Goal: Task Accomplishment & Management: Complete application form

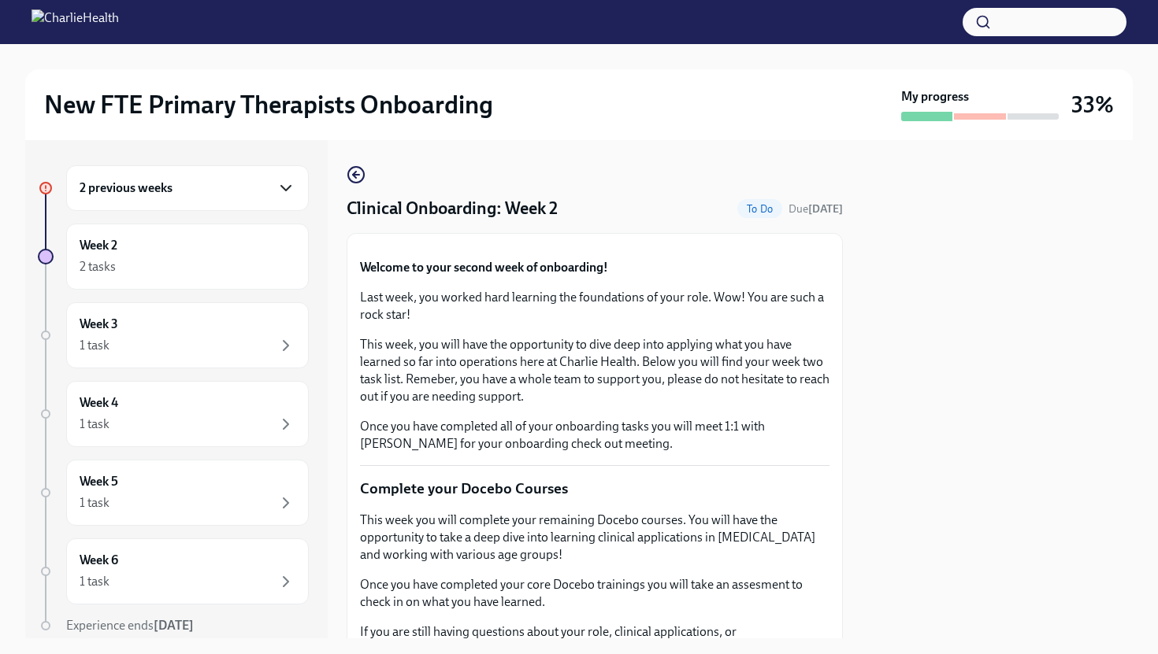
click at [291, 197] on icon "button" at bounding box center [285, 188] width 19 height 19
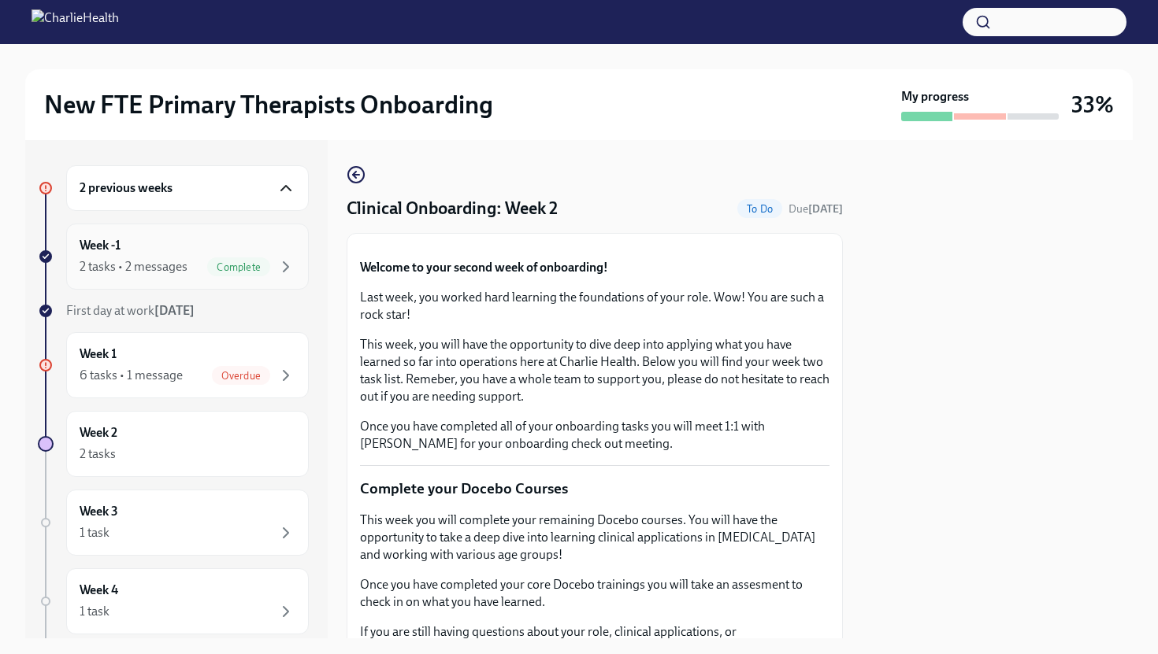
click at [243, 273] on div "Complete" at bounding box center [238, 267] width 63 height 19
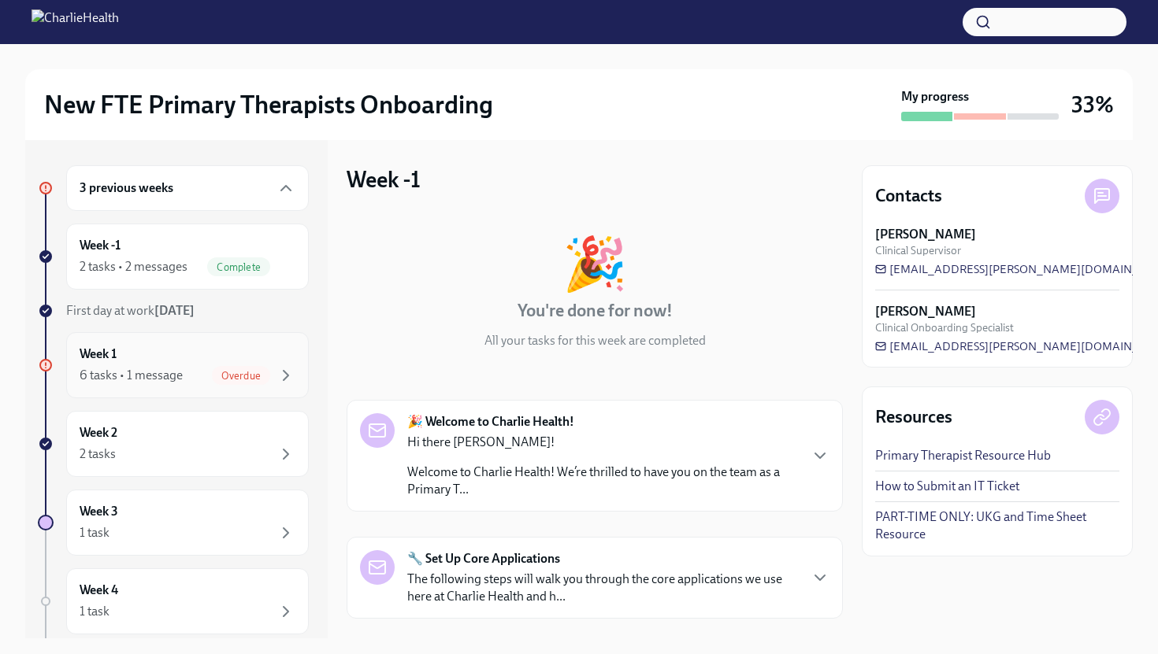
click at [269, 373] on span "Overdue" at bounding box center [241, 376] width 58 height 12
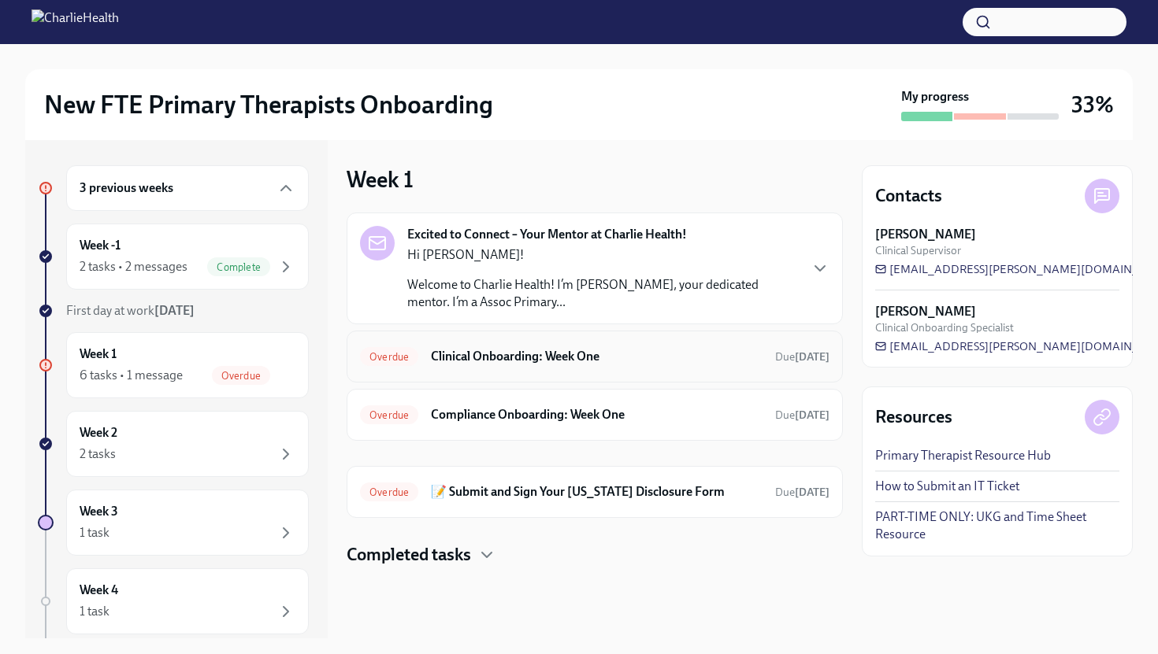
click at [635, 376] on div "Overdue Clinical Onboarding: Week One Due [DATE]" at bounding box center [595, 357] width 496 height 52
click at [540, 372] on div "Overdue Clinical Onboarding: Week One Due [DATE]" at bounding box center [595, 357] width 496 height 52
click at [558, 354] on h6 "Clinical Onboarding: Week One" at bounding box center [597, 356] width 332 height 17
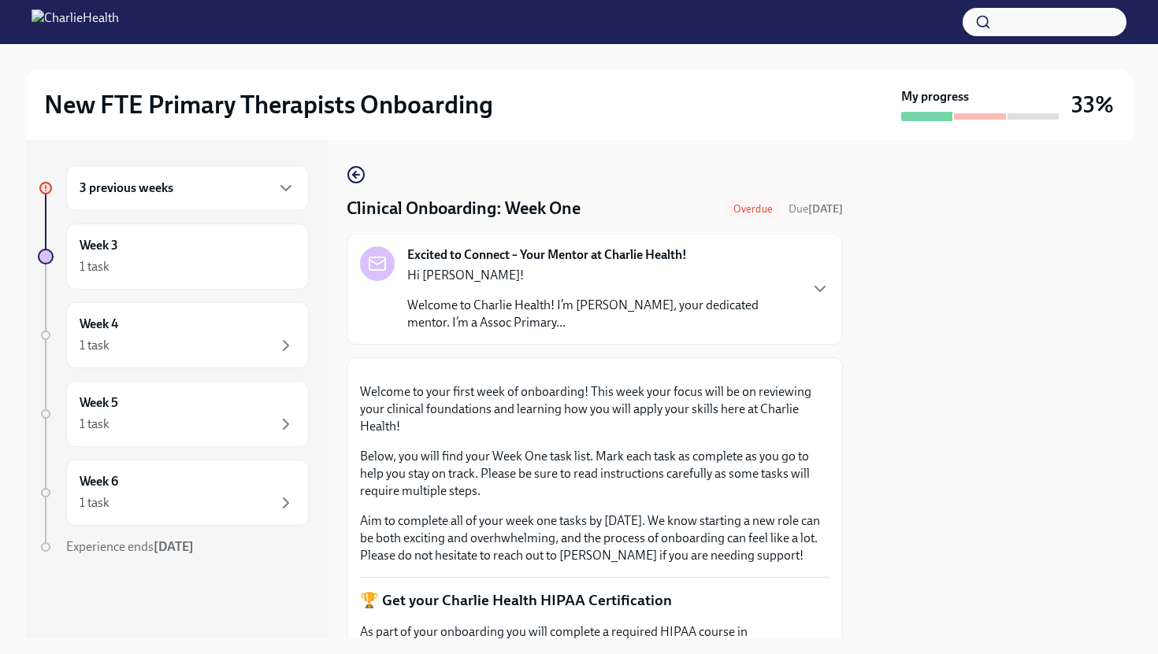
click at [927, 481] on div at bounding box center [997, 389] width 271 height 499
click at [821, 371] on button "Zoom image" at bounding box center [594, 371] width 469 height 0
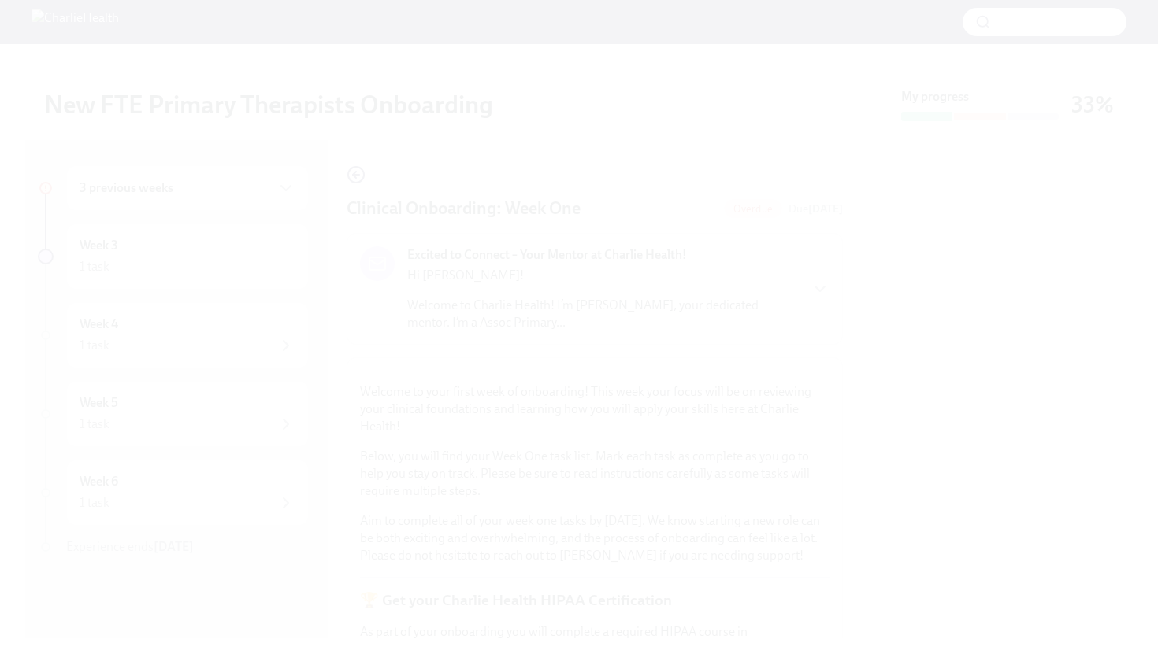
click at [822, 476] on button "Unzoom image" at bounding box center [579, 327] width 1158 height 654
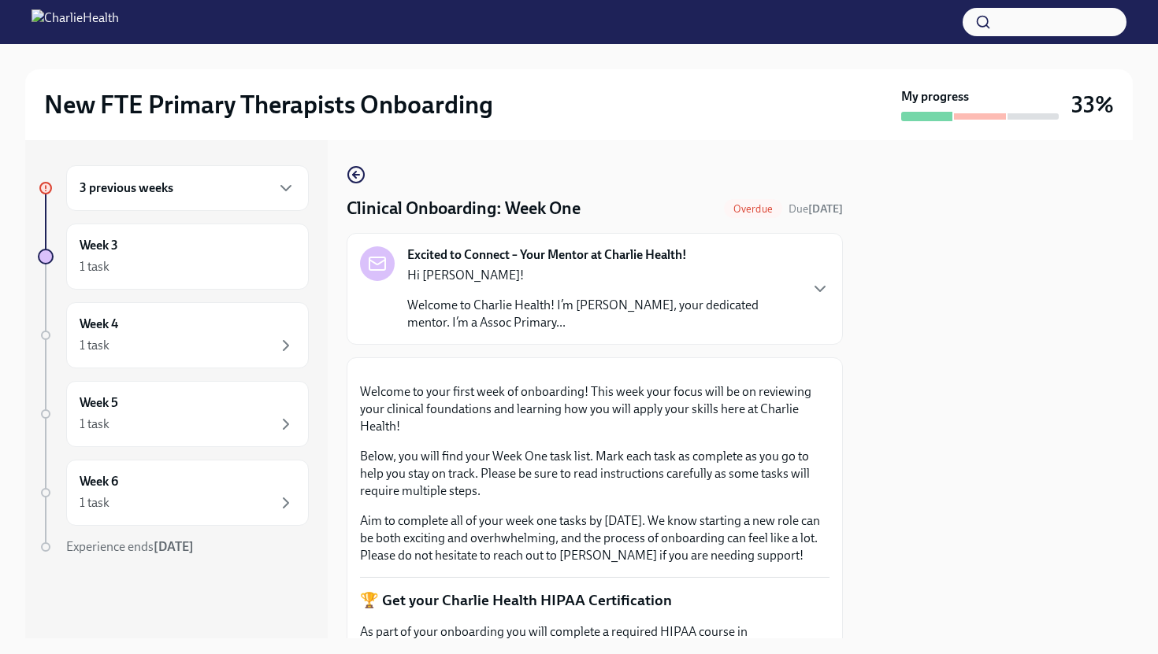
click at [963, 491] on div at bounding box center [997, 389] width 271 height 499
click at [761, 500] on p "Below, you will find your Week One task list. Mark each task as complete as you…" at bounding box center [594, 474] width 469 height 52
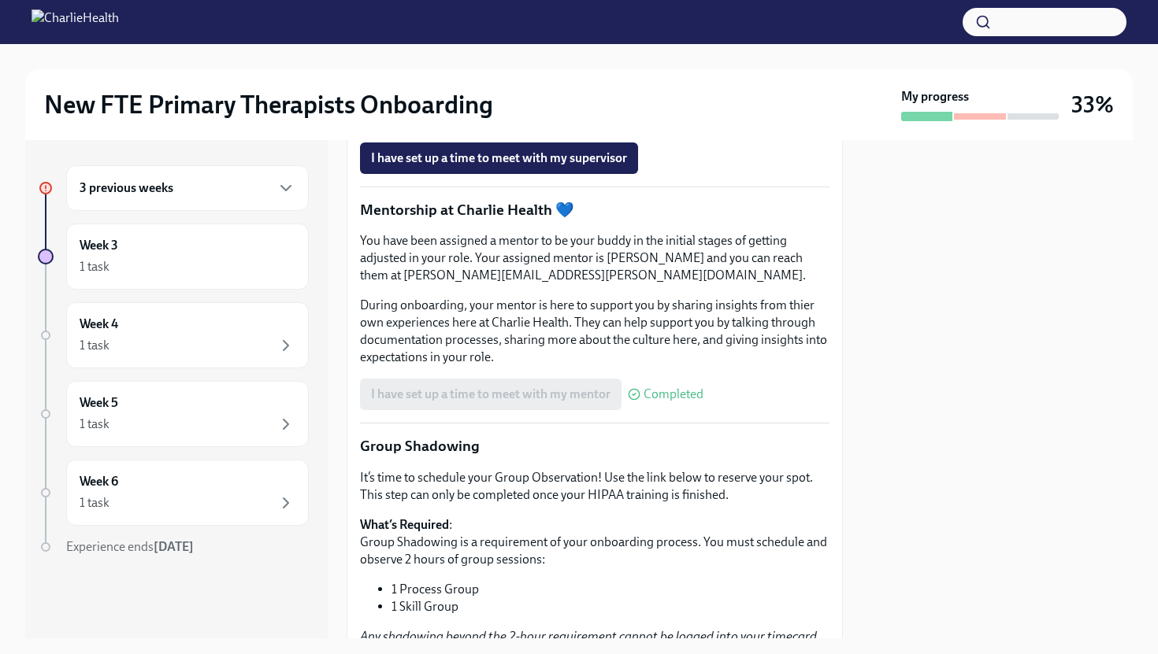
scroll to position [1733, 0]
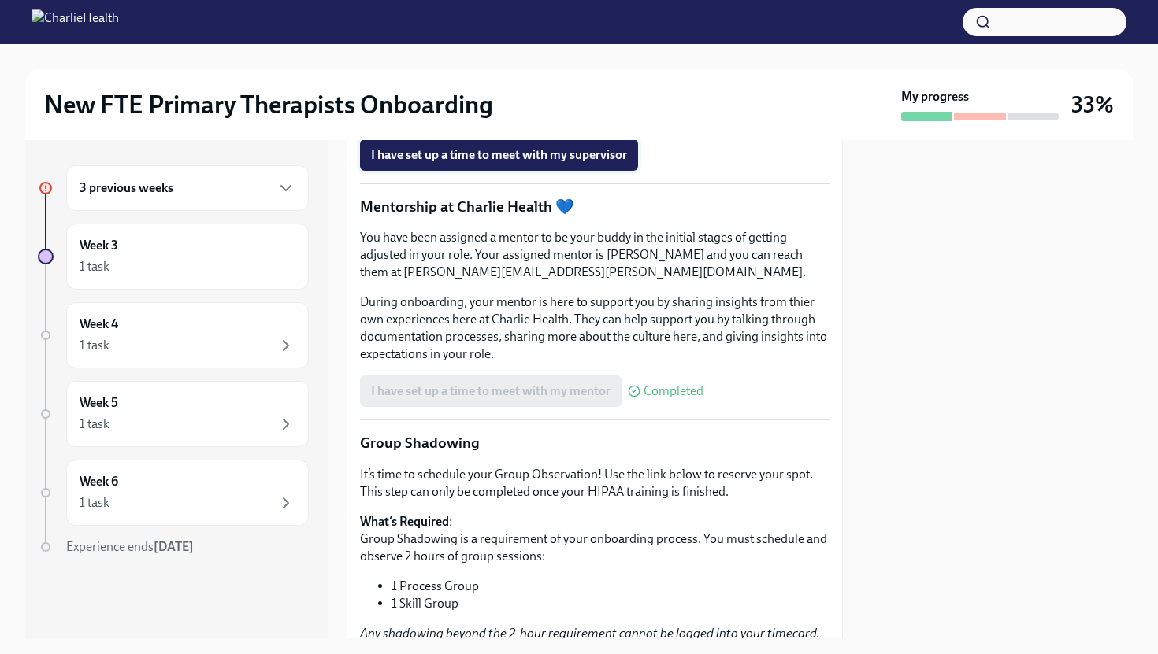
click at [607, 163] on span "I have set up a time to meet with my supervisor" at bounding box center [499, 155] width 256 height 16
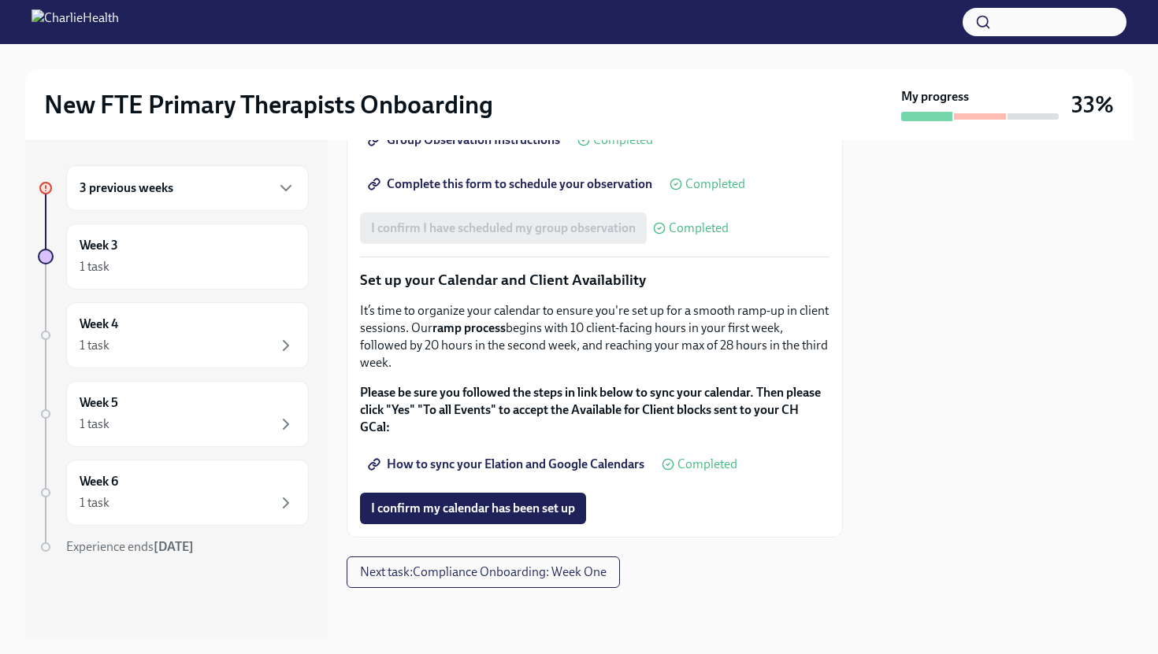
scroll to position [2573, 0]
drag, startPoint x: 554, startPoint y: 503, endPoint x: 611, endPoint y: 420, distance: 100.9
click at [549, 502] on span "I confirm my calendar has been set up" at bounding box center [473, 509] width 204 height 16
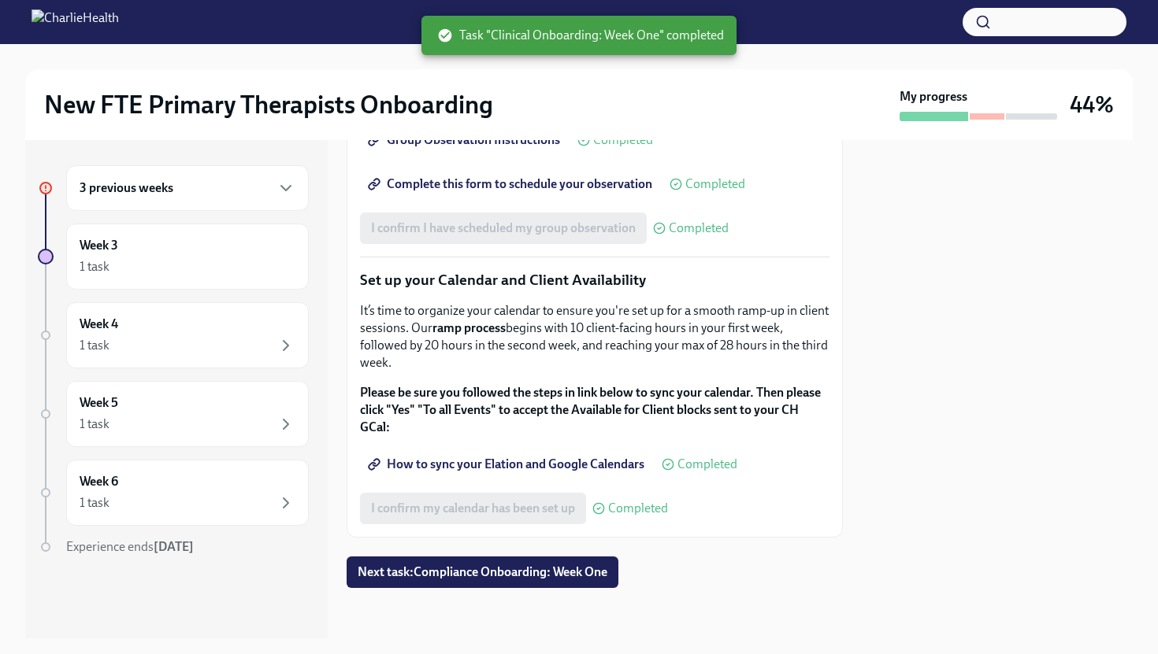
click at [921, 273] on div at bounding box center [997, 389] width 271 height 499
click at [596, 565] on span "Next task : Compliance Onboarding: Week One" at bounding box center [483, 573] width 250 height 16
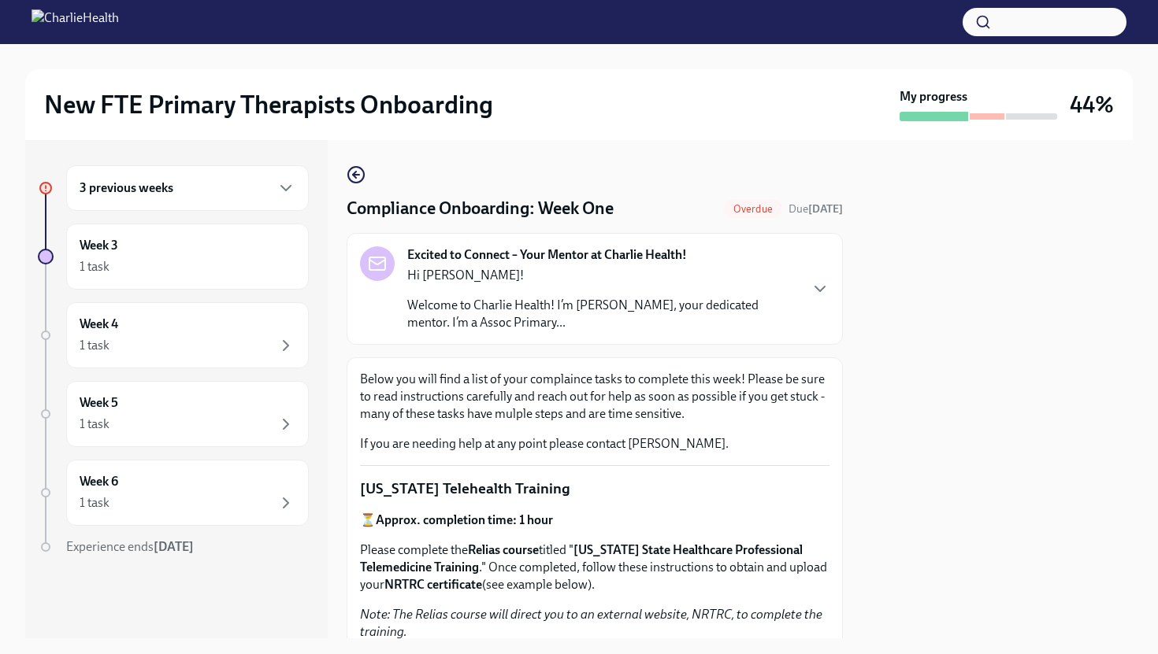
click at [825, 241] on div "Excited to Connect – Your Mentor at Charlie Health! Hi [PERSON_NAME]! Welcome t…" at bounding box center [595, 289] width 496 height 112
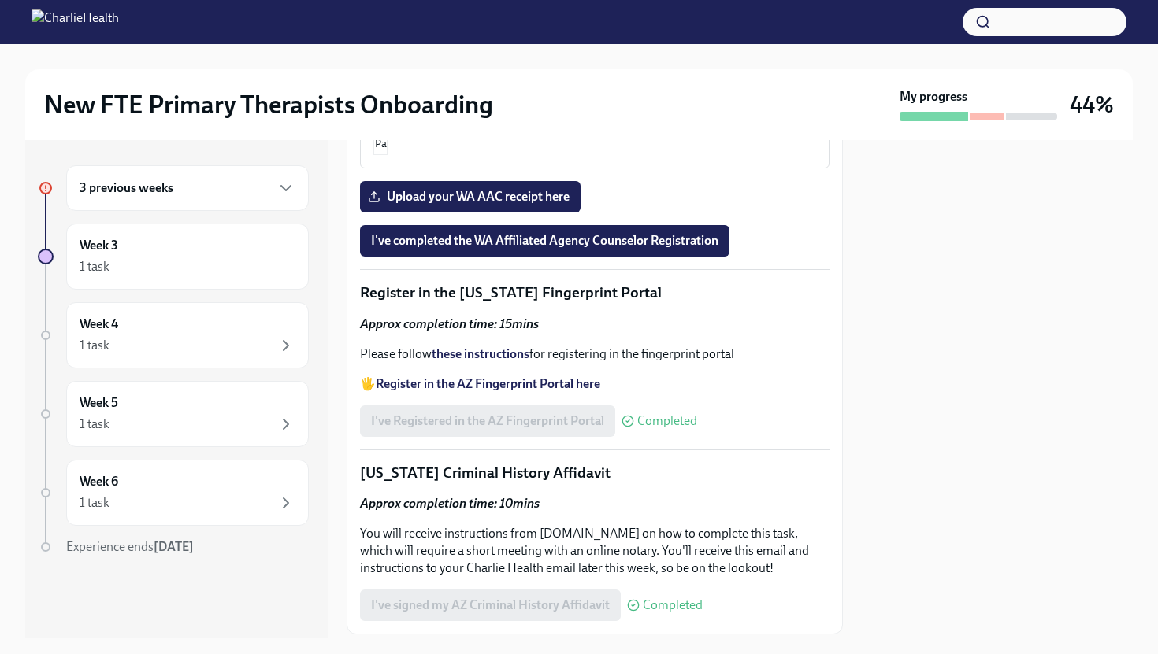
scroll to position [2142, 0]
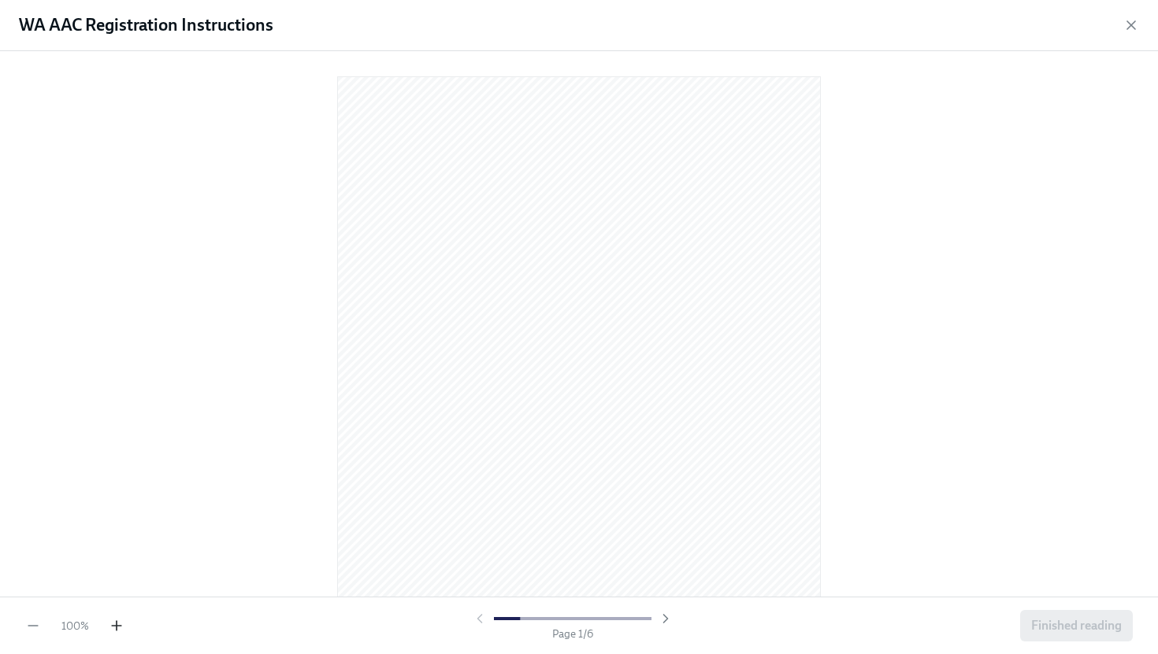
click at [113, 629] on icon "button" at bounding box center [117, 626] width 16 height 16
click at [938, 373] on div at bounding box center [579, 324] width 1158 height 546
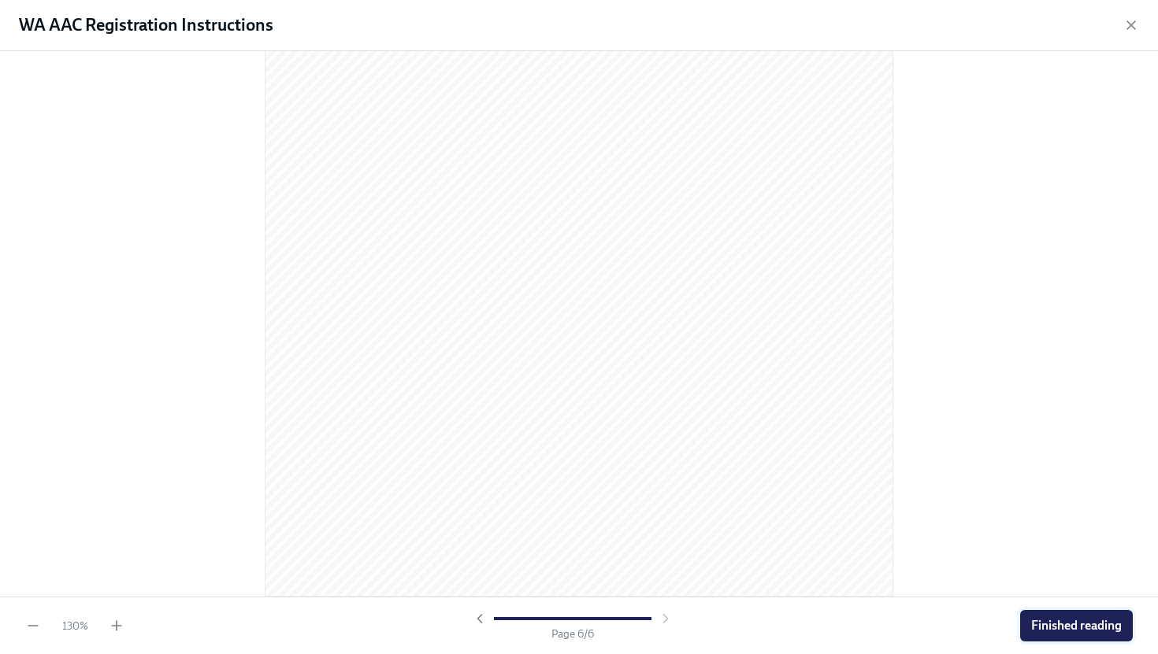
click at [1077, 628] on span "Finished reading" at bounding box center [1076, 626] width 91 height 16
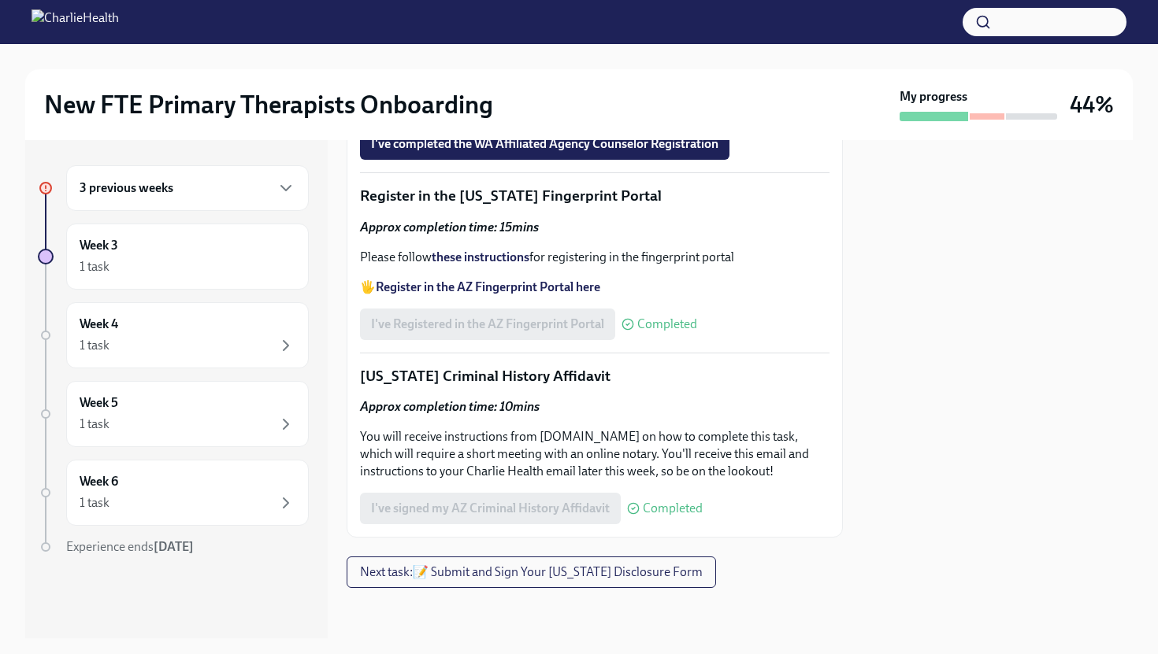
scroll to position [2331, 0]
click at [547, 108] on span "Upload your WA AAC receipt here" at bounding box center [470, 100] width 198 height 16
click at [0, 0] on input "Upload your WA AAC receipt here" at bounding box center [0, 0] width 0 height 0
click at [516, 108] on span "Upload your WA AAC receipt here" at bounding box center [470, 100] width 198 height 16
click at [0, 0] on input "Upload your WA AAC receipt here" at bounding box center [0, 0] width 0 height 0
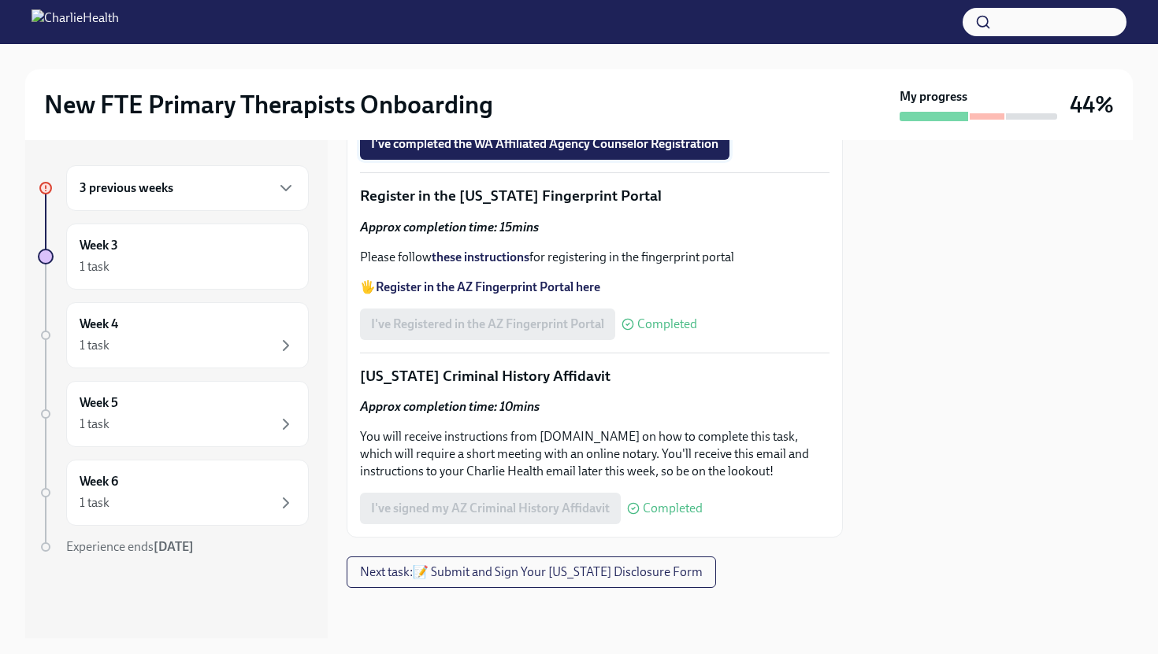
click at [675, 160] on button "I've completed the WA Affiliated Agency Counselor Registration" at bounding box center [544, 144] width 369 height 32
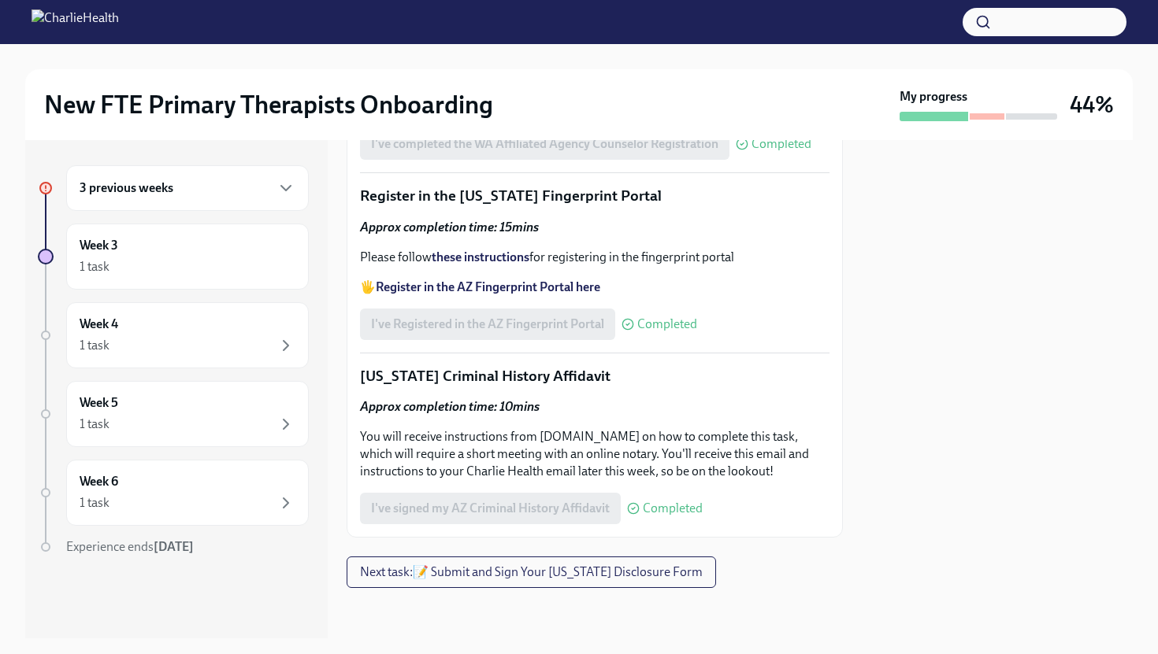
scroll to position [2512, 0]
click at [578, 570] on span "Next task : 📝 Submit and Sign Your [US_STATE] Disclosure Form" at bounding box center [531, 573] width 343 height 16
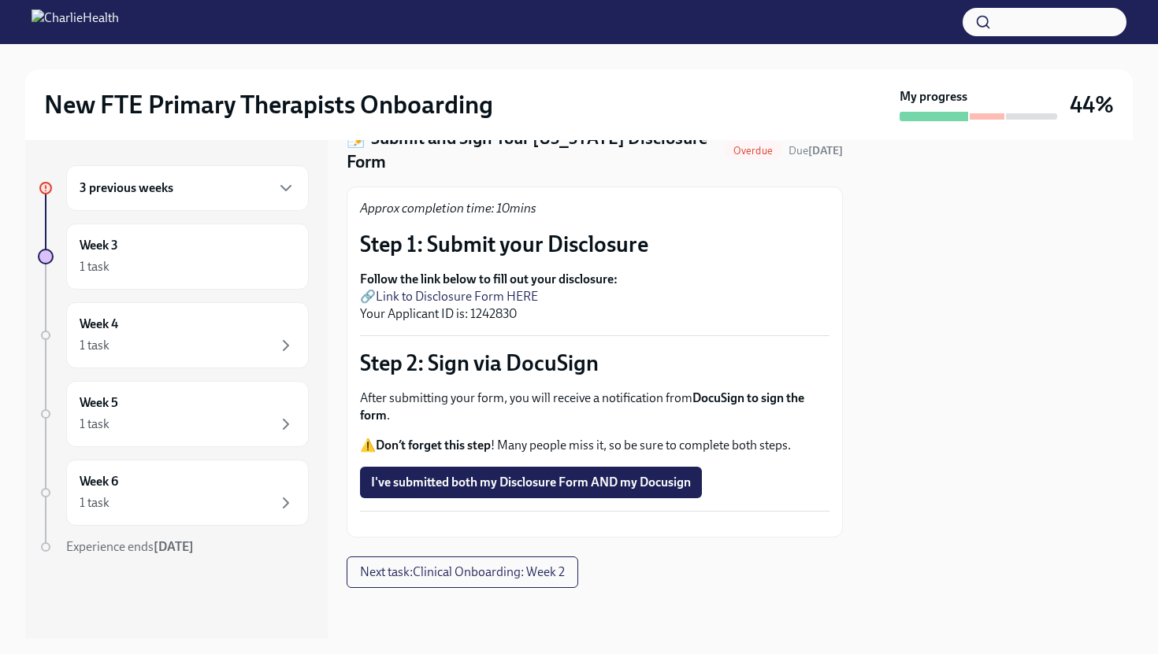
scroll to position [84, 0]
click at [102, 238] on h6 "Week 3" at bounding box center [99, 245] width 39 height 17
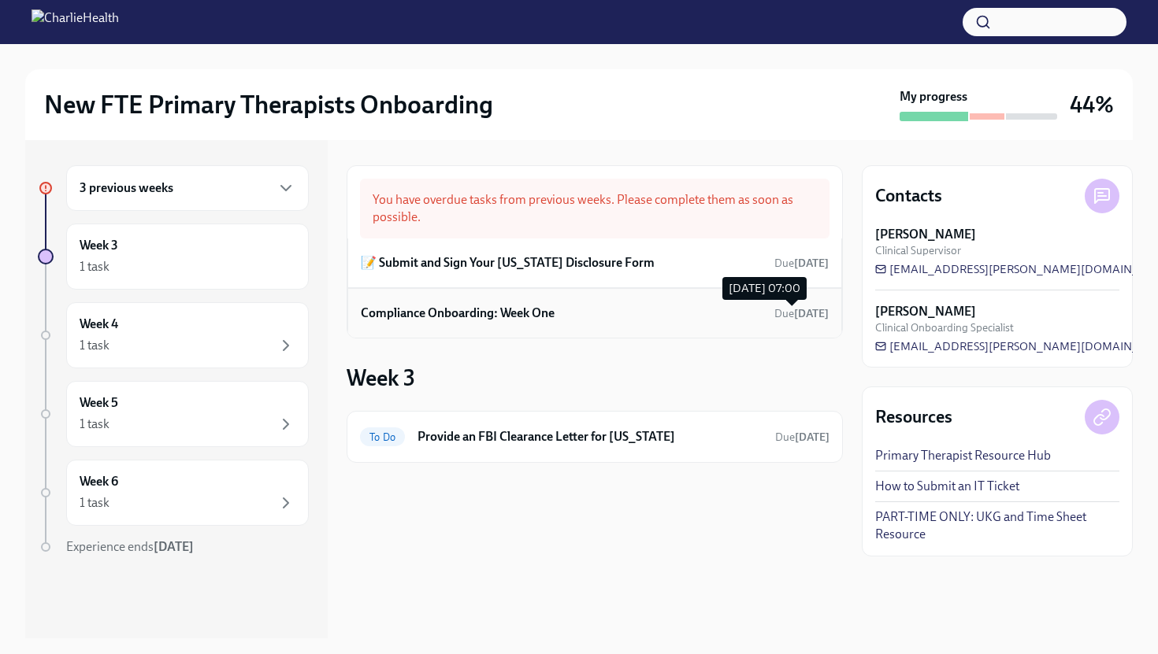
click at [794, 315] on strong "[DATE]" at bounding box center [811, 313] width 35 height 13
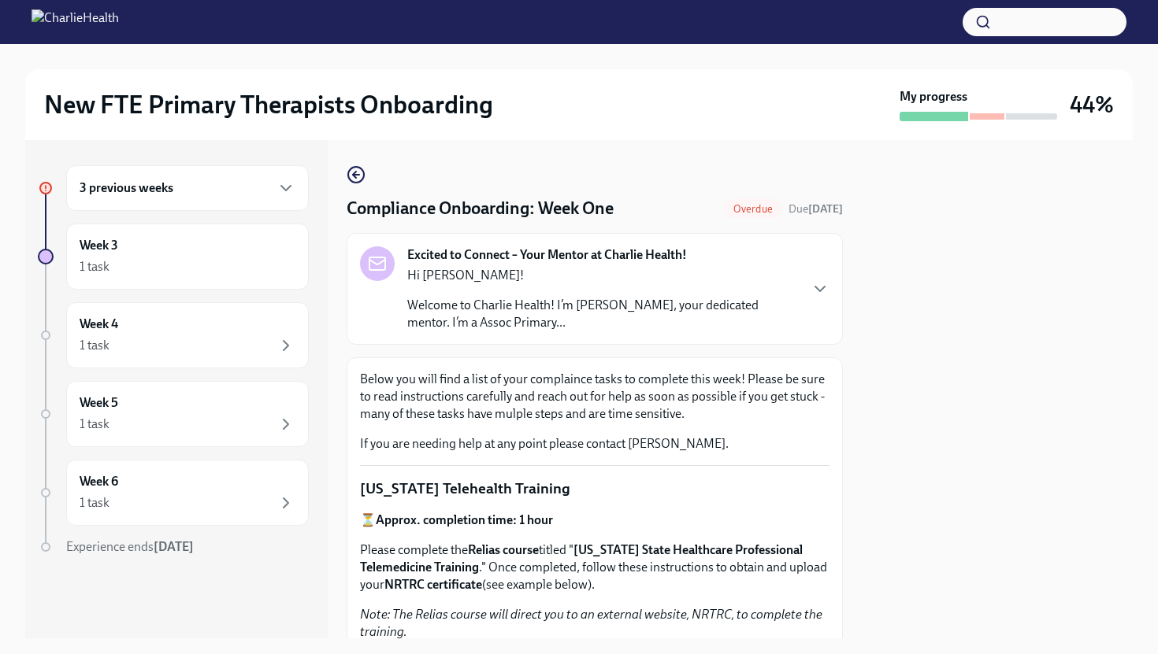
click at [741, 449] on p "If you are needing help at any point please contact [PERSON_NAME]." at bounding box center [594, 444] width 469 height 17
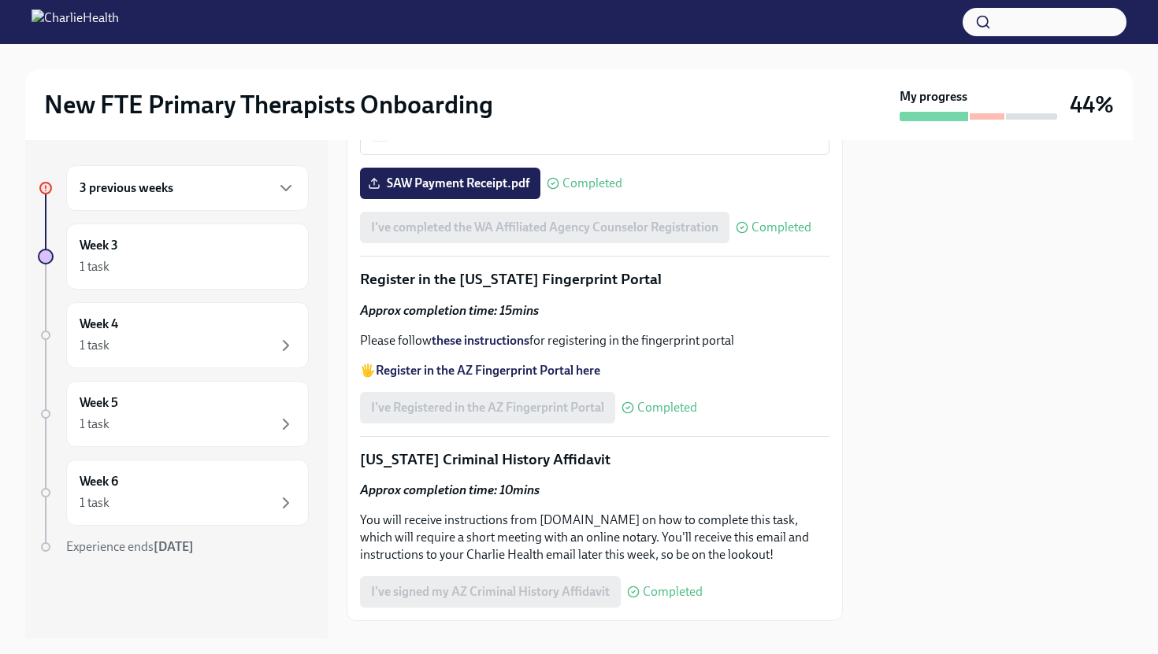
scroll to position [1890, 0]
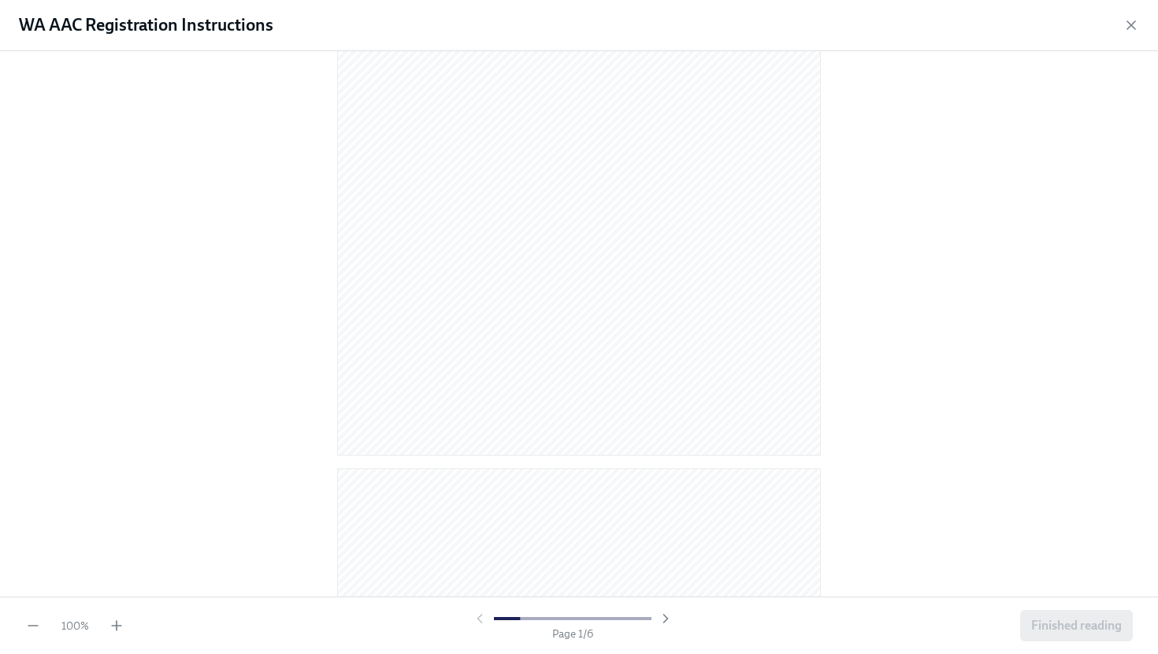
scroll to position [2204, 0]
click at [1151, 414] on div at bounding box center [579, 324] width 1158 height 546
click at [120, 627] on icon "button" at bounding box center [117, 626] width 16 height 16
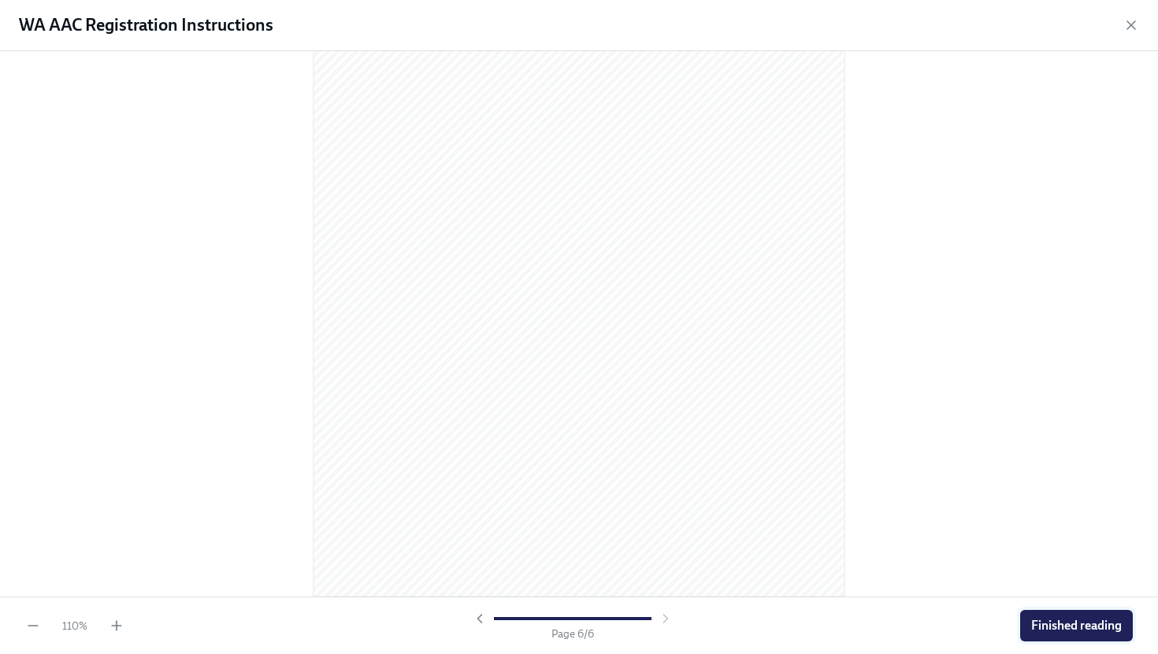
click at [1057, 636] on button "Finished reading" at bounding box center [1076, 626] width 113 height 32
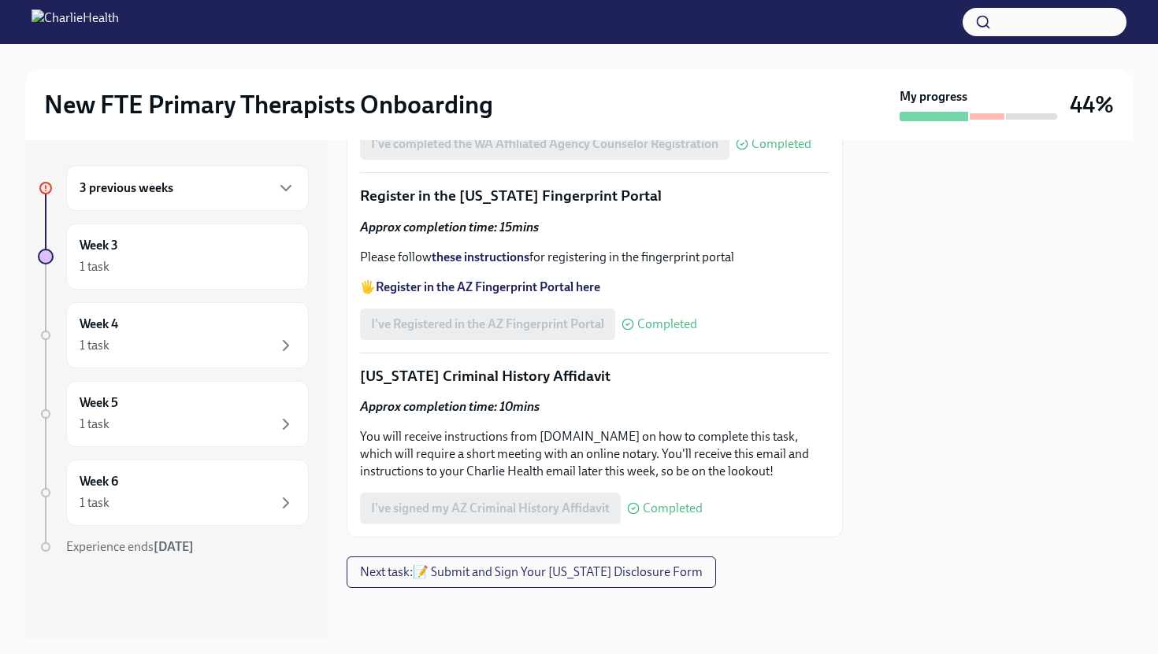
scroll to position [2253, 0]
click at [584, 573] on span "Next task : 📝 Submit and Sign Your [US_STATE] Disclosure Form" at bounding box center [531, 573] width 343 height 16
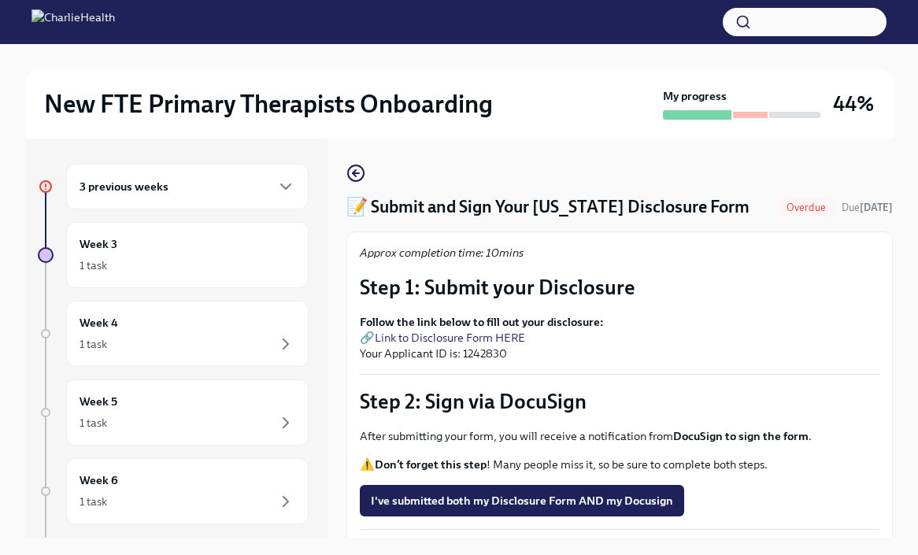
scroll to position [27, 0]
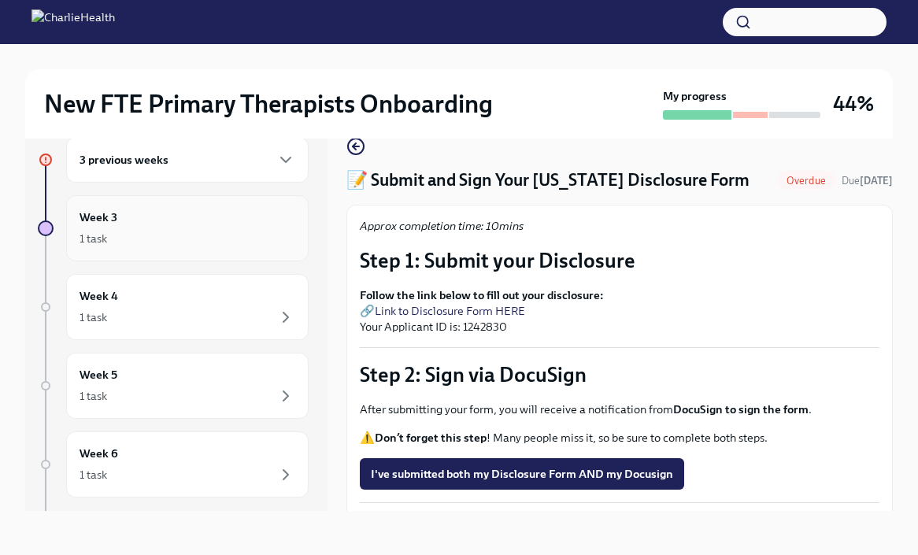
click at [267, 231] on div "1 task" at bounding box center [188, 238] width 216 height 19
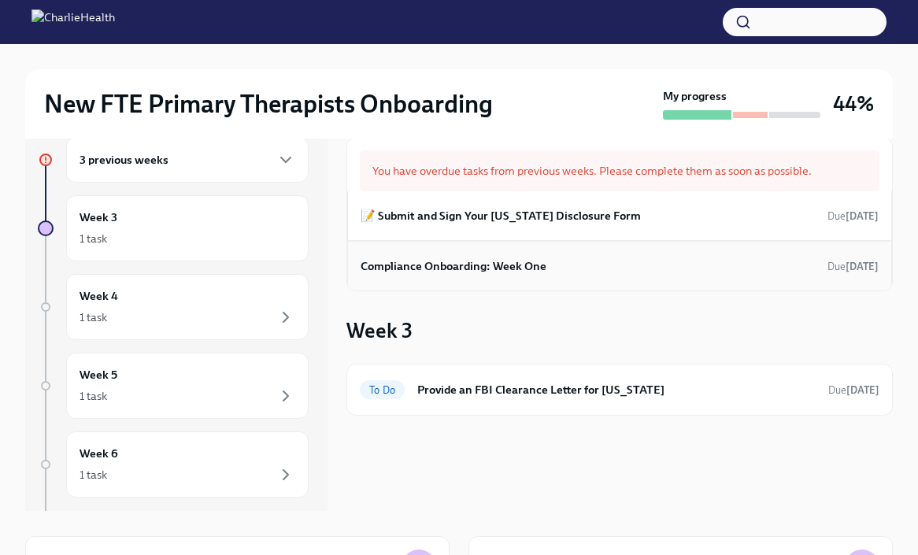
click at [621, 261] on div "Compliance Onboarding: Week One Due [DATE]" at bounding box center [620, 266] width 518 height 24
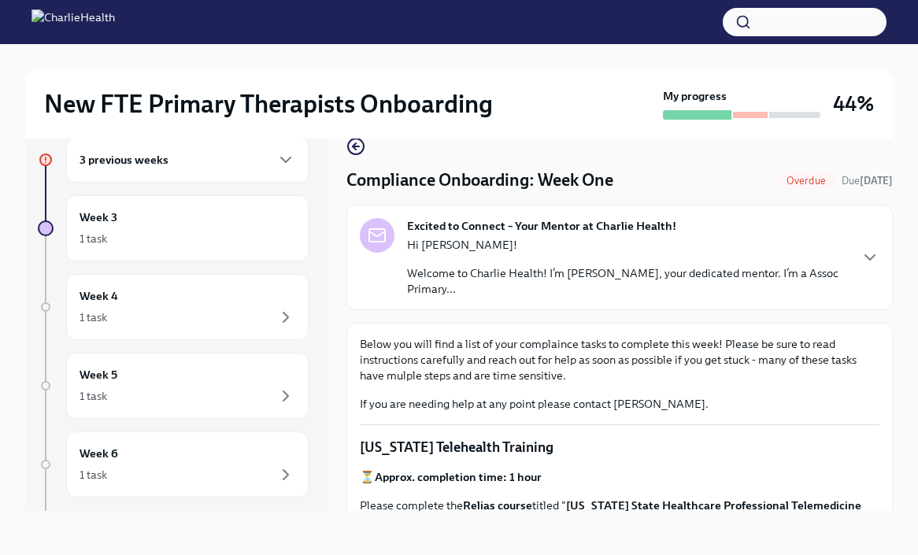
click at [833, 388] on div "Below you will find a list of your complaince tasks to complete this week! Plea…" at bounding box center [620, 374] width 520 height 76
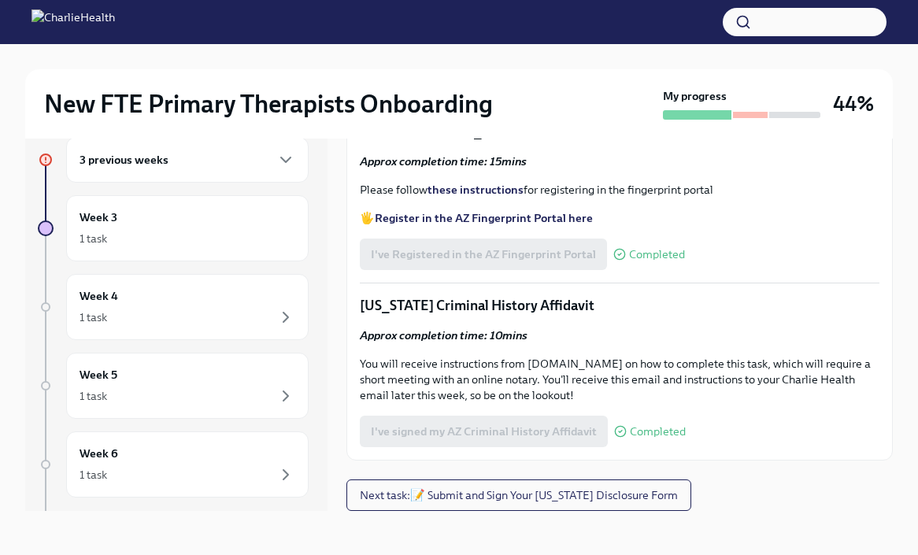
scroll to position [2105, 0]
click at [217, 235] on div "1 task" at bounding box center [188, 238] width 216 height 19
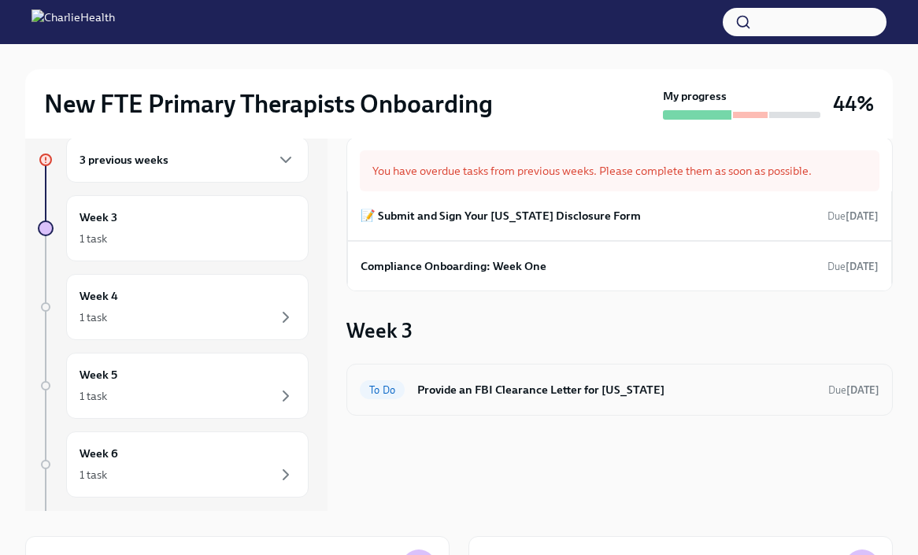
click at [549, 392] on h6 "Provide an FBI Clearance Letter for [US_STATE]" at bounding box center [616, 389] width 399 height 17
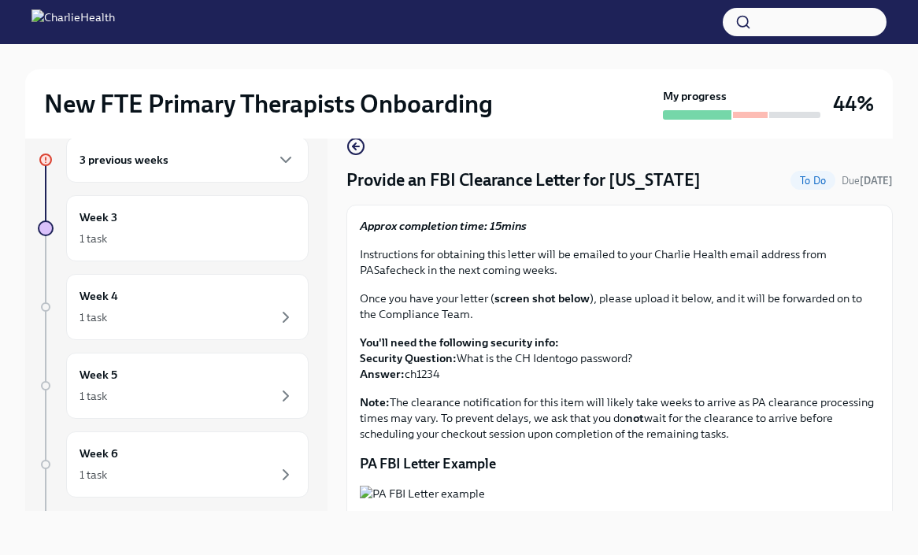
click at [799, 383] on div "Approx completion time: 15mins Instructions for obtaining this letter will be e…" at bounding box center [620, 330] width 520 height 224
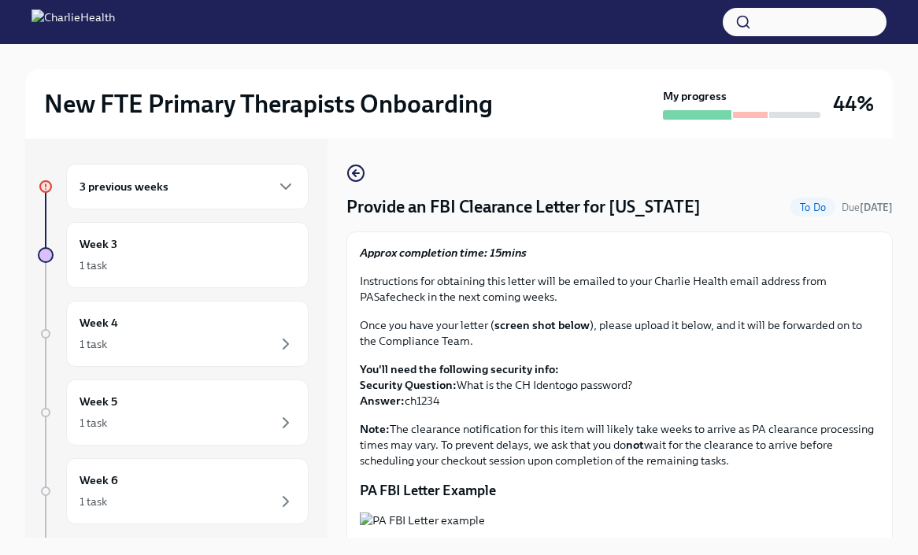
click at [551, 325] on strong "screen shot below" at bounding box center [542, 325] width 95 height 14
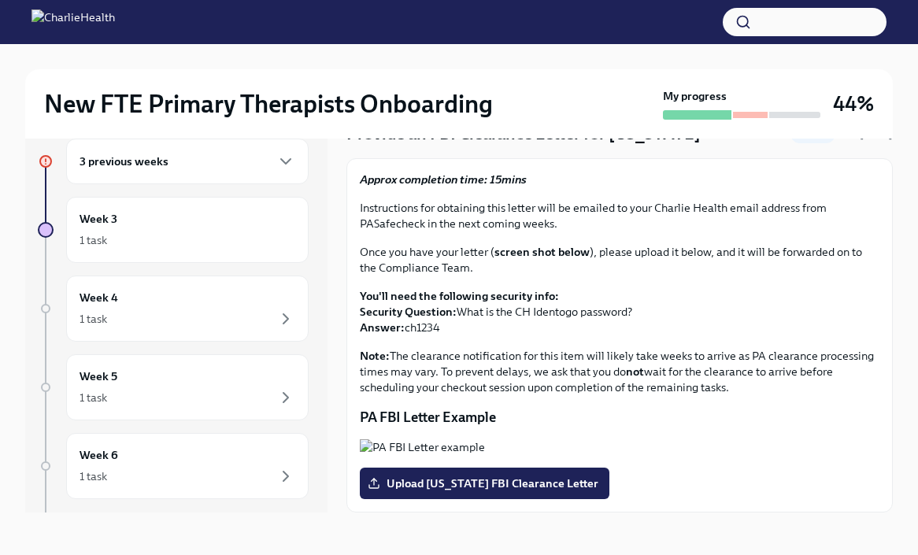
scroll to position [27, 0]
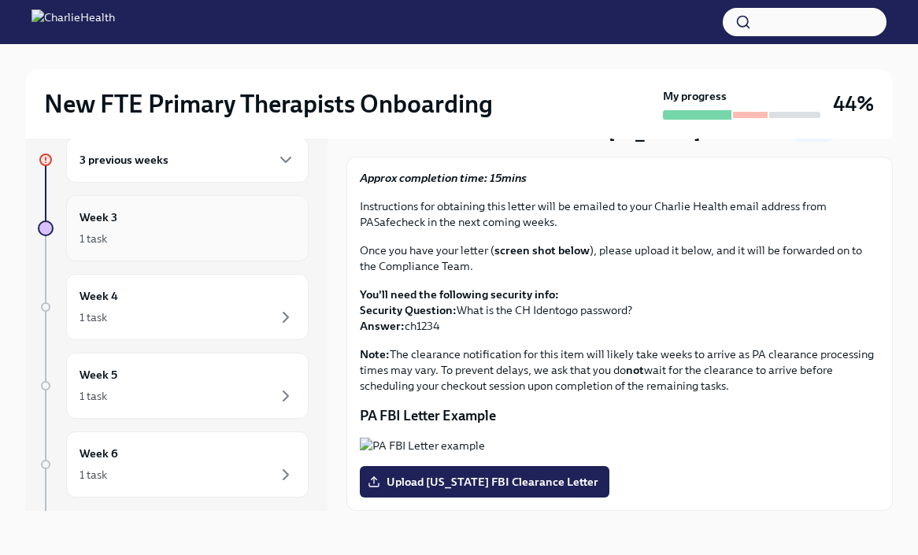
click at [238, 240] on div "1 task" at bounding box center [188, 238] width 216 height 19
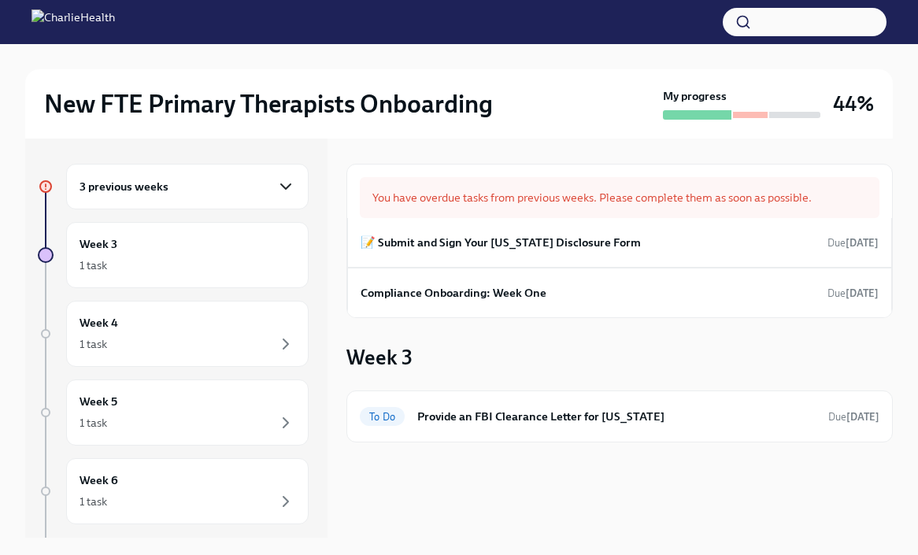
click at [284, 194] on icon "button" at bounding box center [285, 186] width 19 height 19
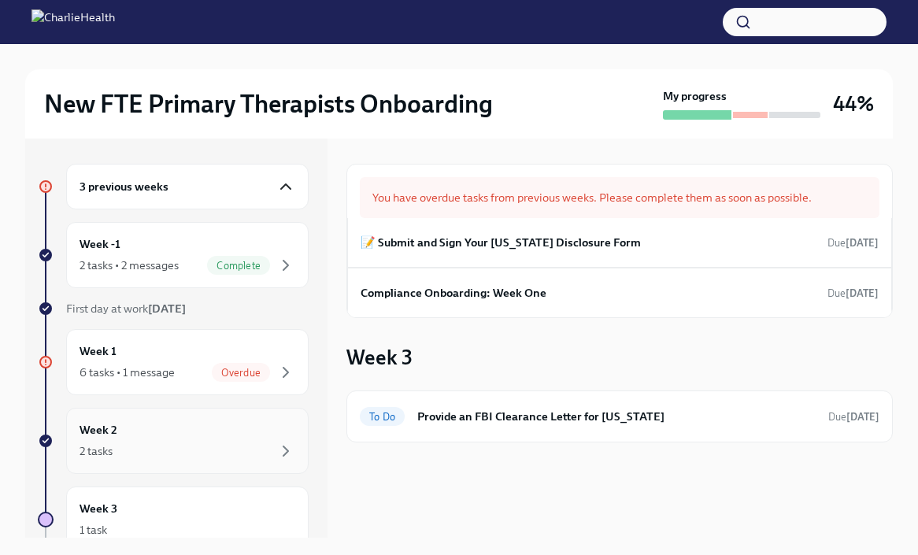
click at [202, 442] on div "2 tasks" at bounding box center [188, 451] width 216 height 19
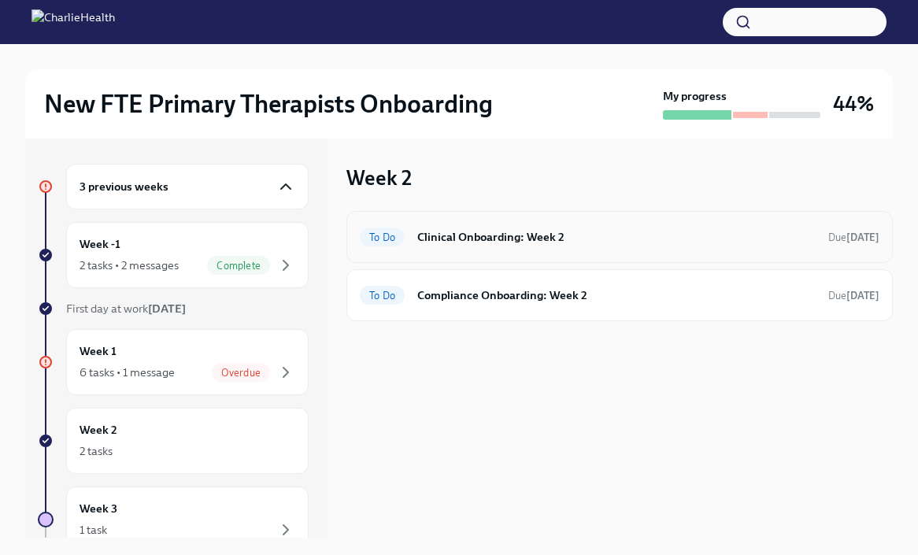
click at [528, 235] on h6 "Clinical Onboarding: Week 2" at bounding box center [616, 236] width 399 height 17
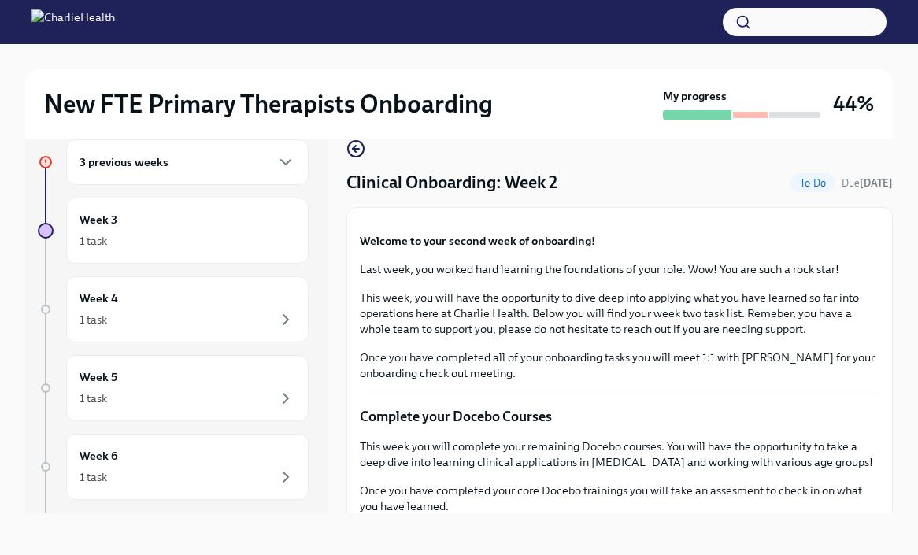
scroll to position [27, 0]
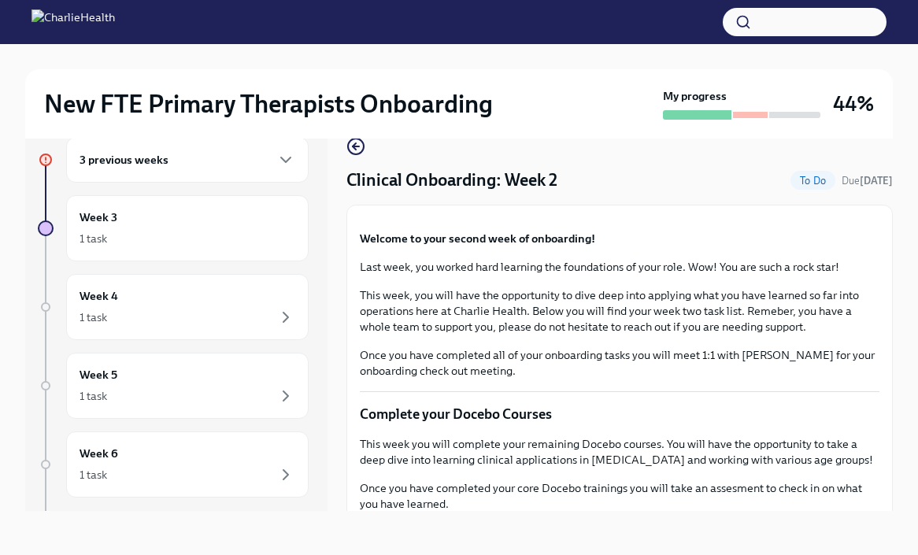
click at [906, 328] on div "New FTE Primary Therapists Onboarding My progress 44% 3 previous weeks Week 3 1…" at bounding box center [459, 286] width 918 height 538
click at [828, 218] on button "Zoom image" at bounding box center [620, 218] width 520 height 0
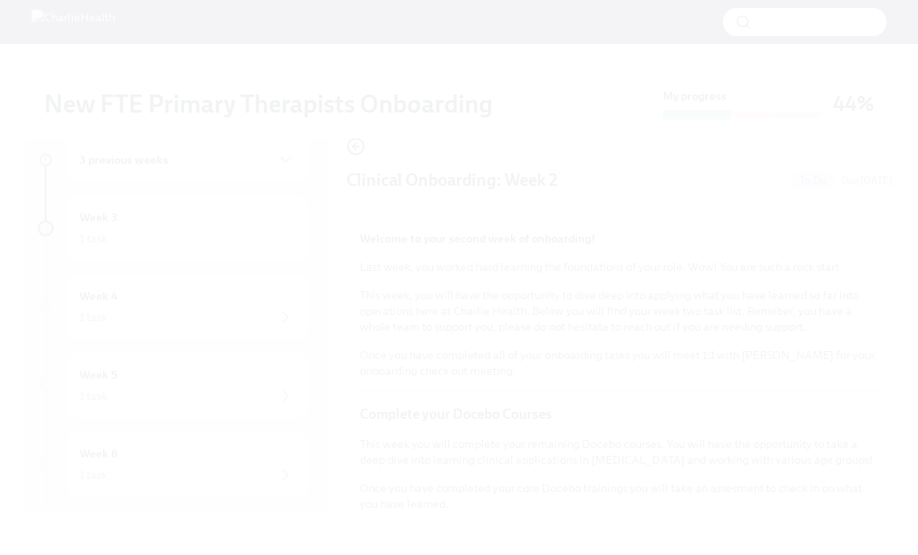
click at [828, 355] on button "Unzoom image" at bounding box center [459, 277] width 918 height 555
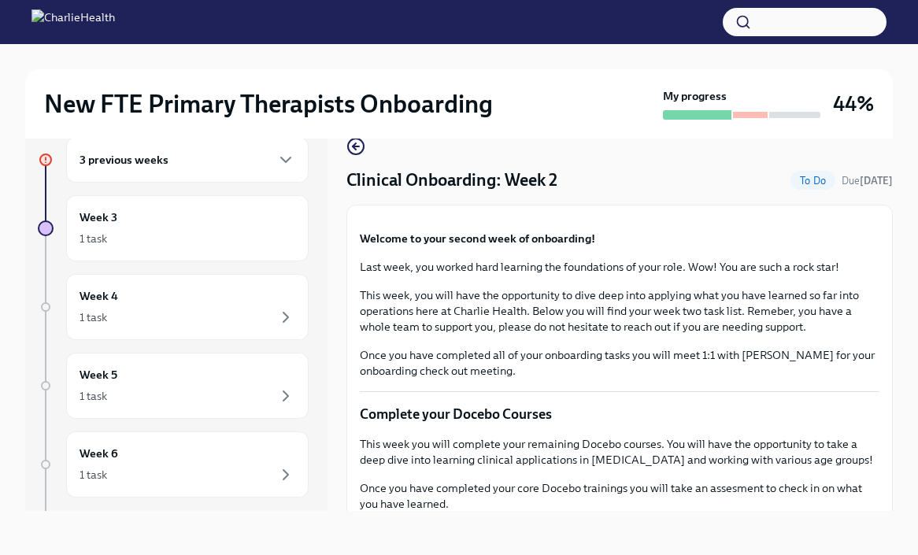
click at [848, 540] on div "New FTE Primary Therapists Onboarding My progress 44% 3 previous weeks Week 3 1…" at bounding box center [459, 286] width 918 height 538
click at [692, 172] on div "Clinical Onboarding: Week 2 To Do Due [DATE]" at bounding box center [620, 181] width 547 height 24
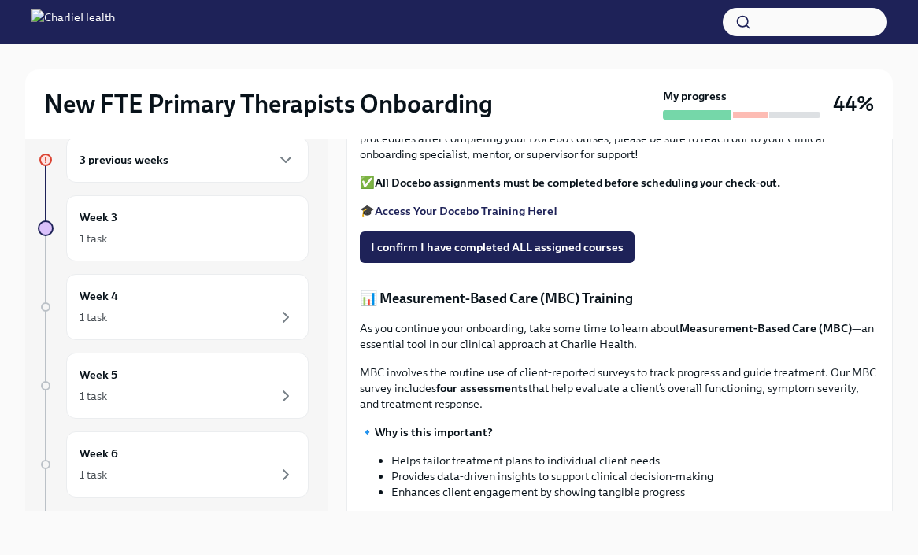
scroll to position [406, 0]
